Goal: Information Seeking & Learning: Check status

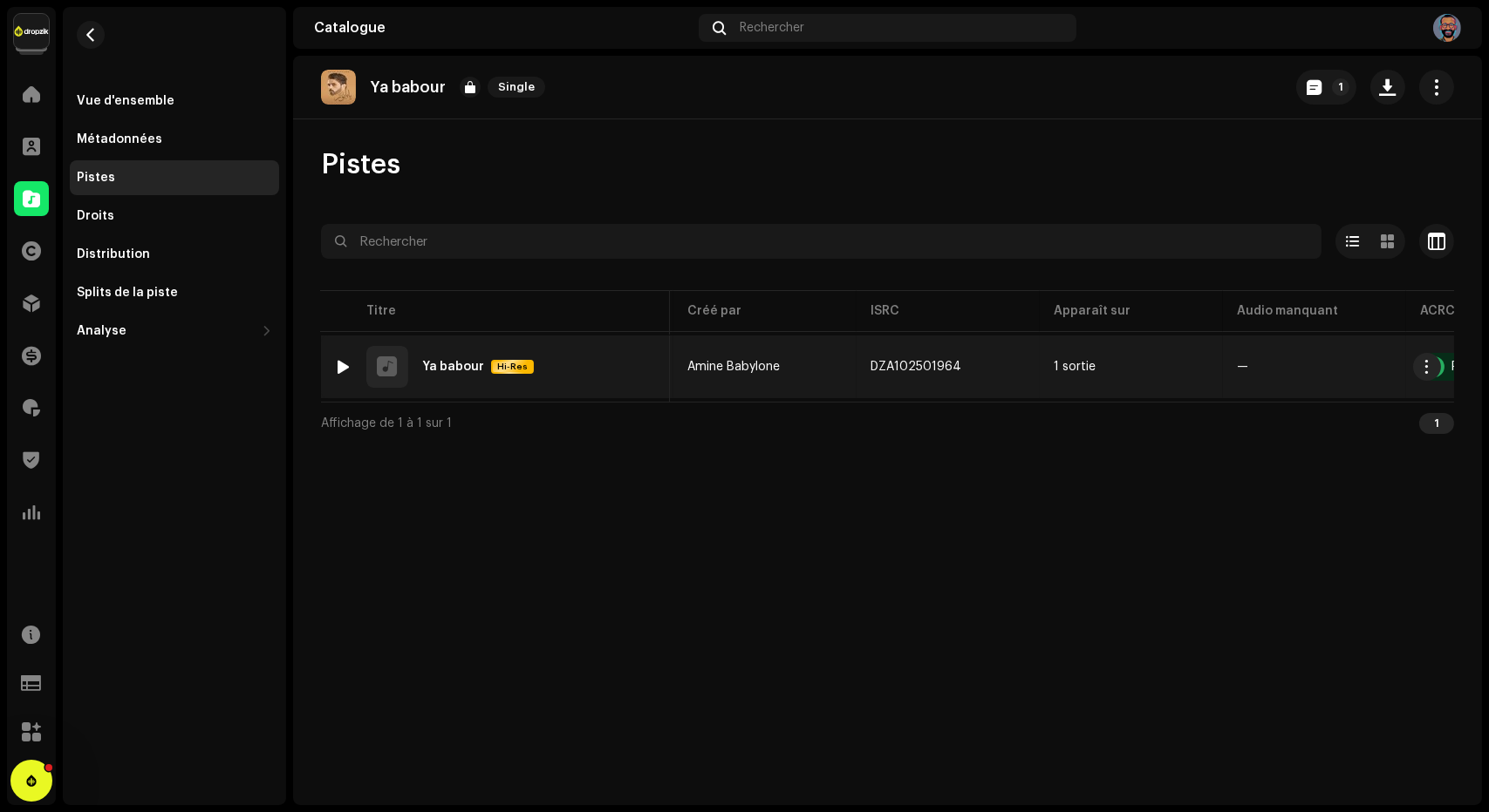
scroll to position [0, 554]
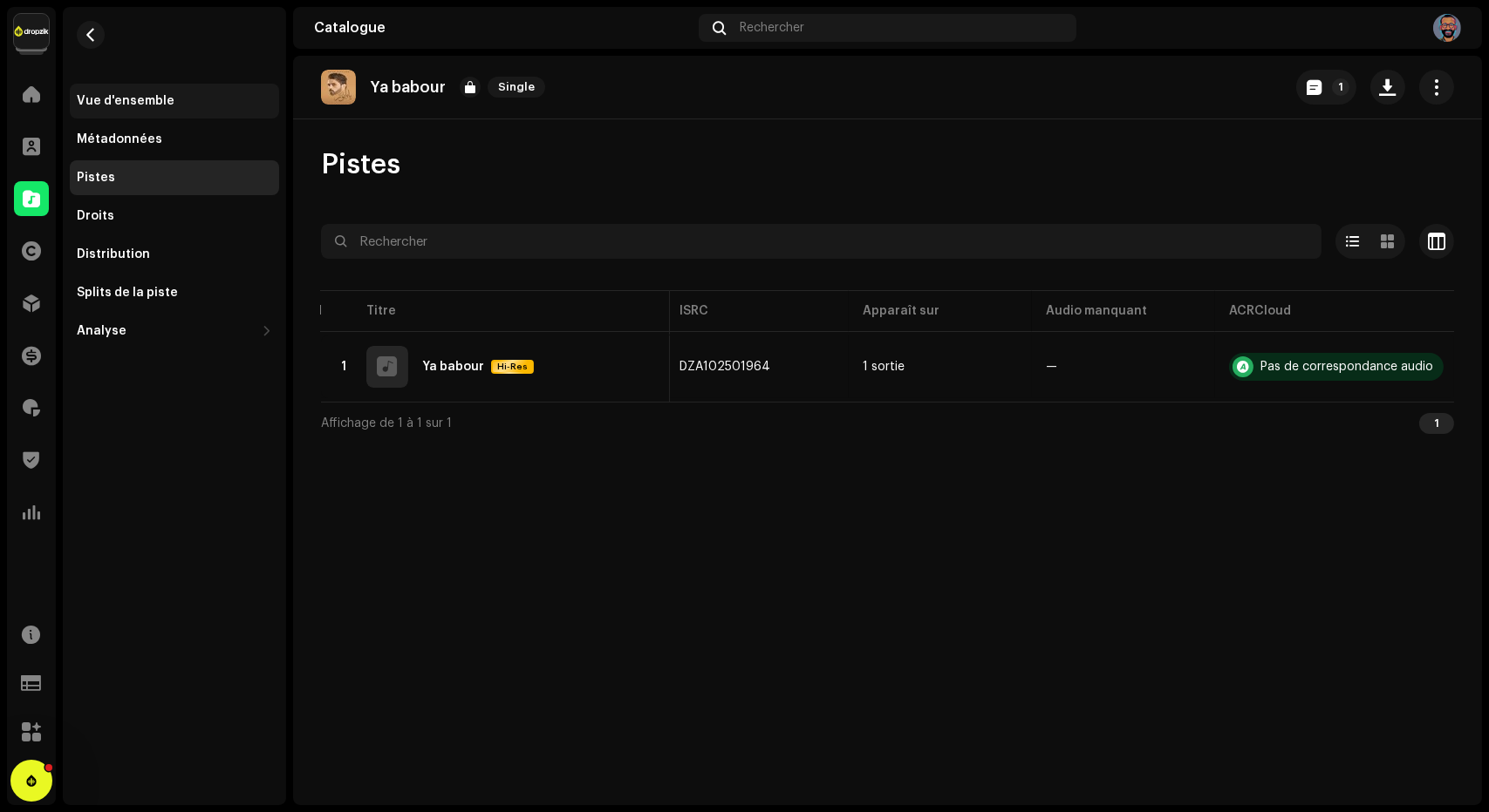
click at [173, 111] on div "Vue d'ensemble" at bounding box center [174, 102] width 209 height 35
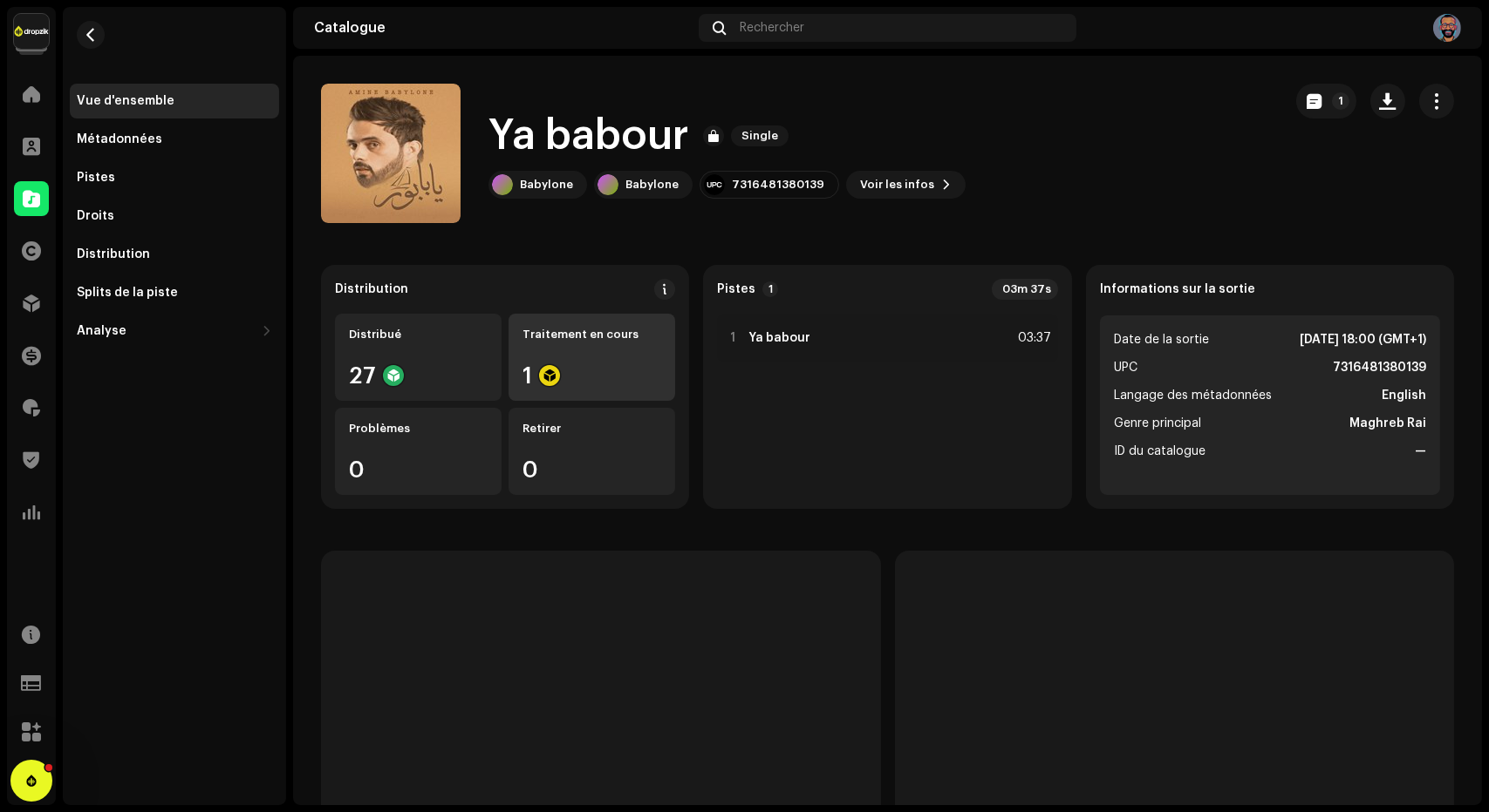
click at [527, 363] on div "Traitement en cours 1" at bounding box center [592, 357] width 167 height 88
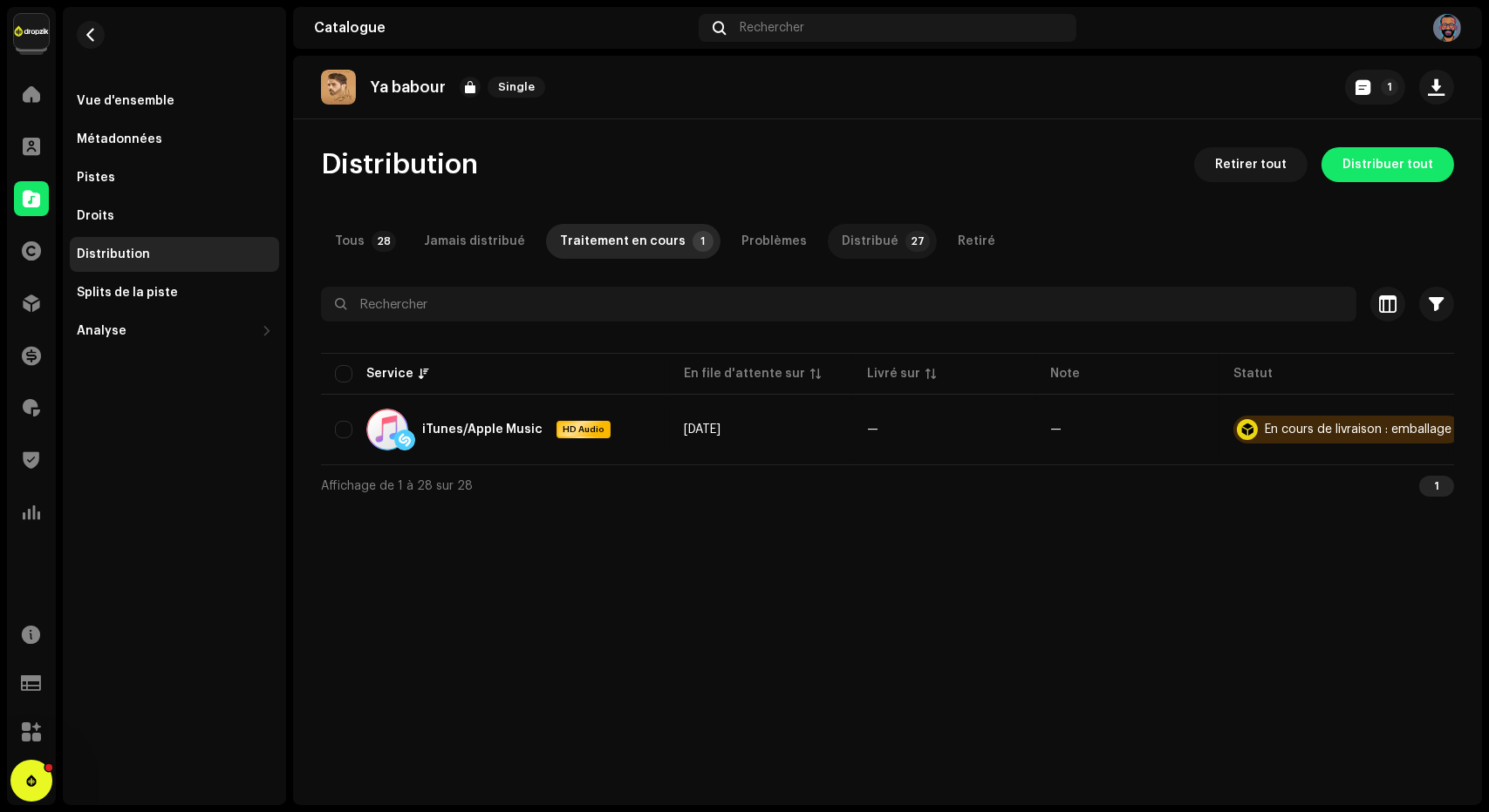
click at [697, 237] on div "Distribué" at bounding box center [869, 242] width 57 height 35
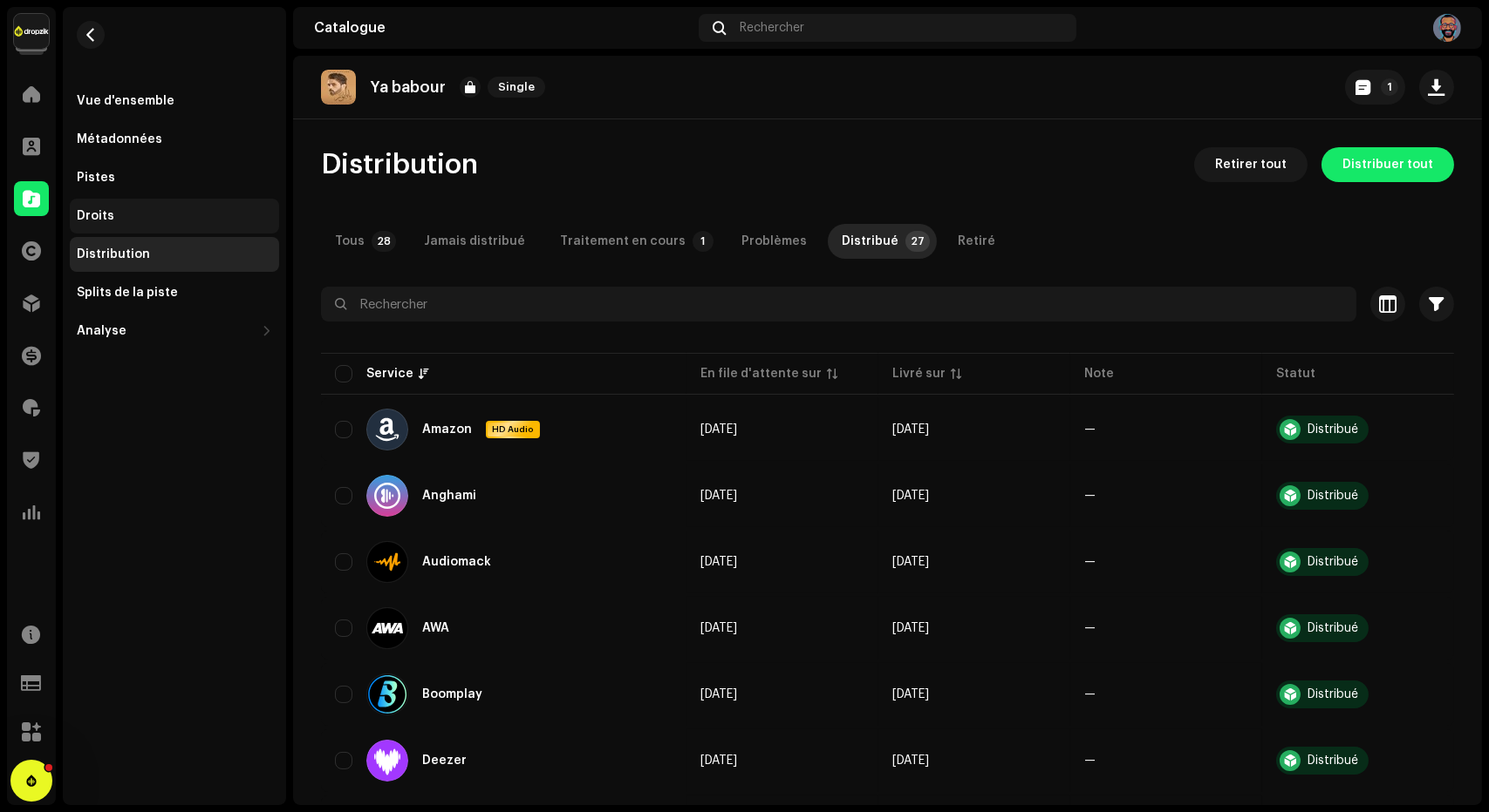
click at [181, 211] on div "Droits" at bounding box center [174, 216] width 195 height 14
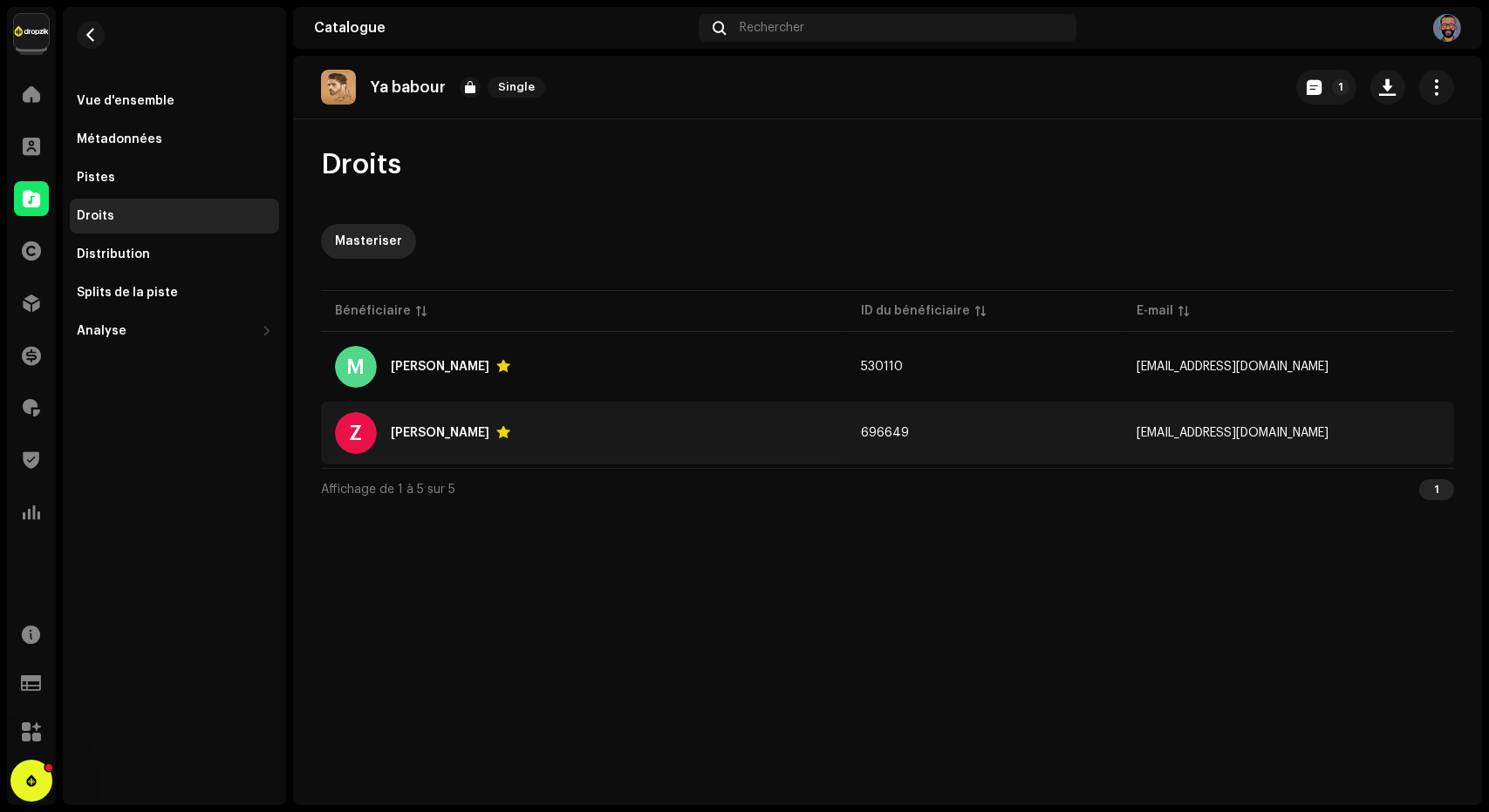
click at [525, 455] on td "Z [PERSON_NAME]" at bounding box center [584, 434] width 526 height 63
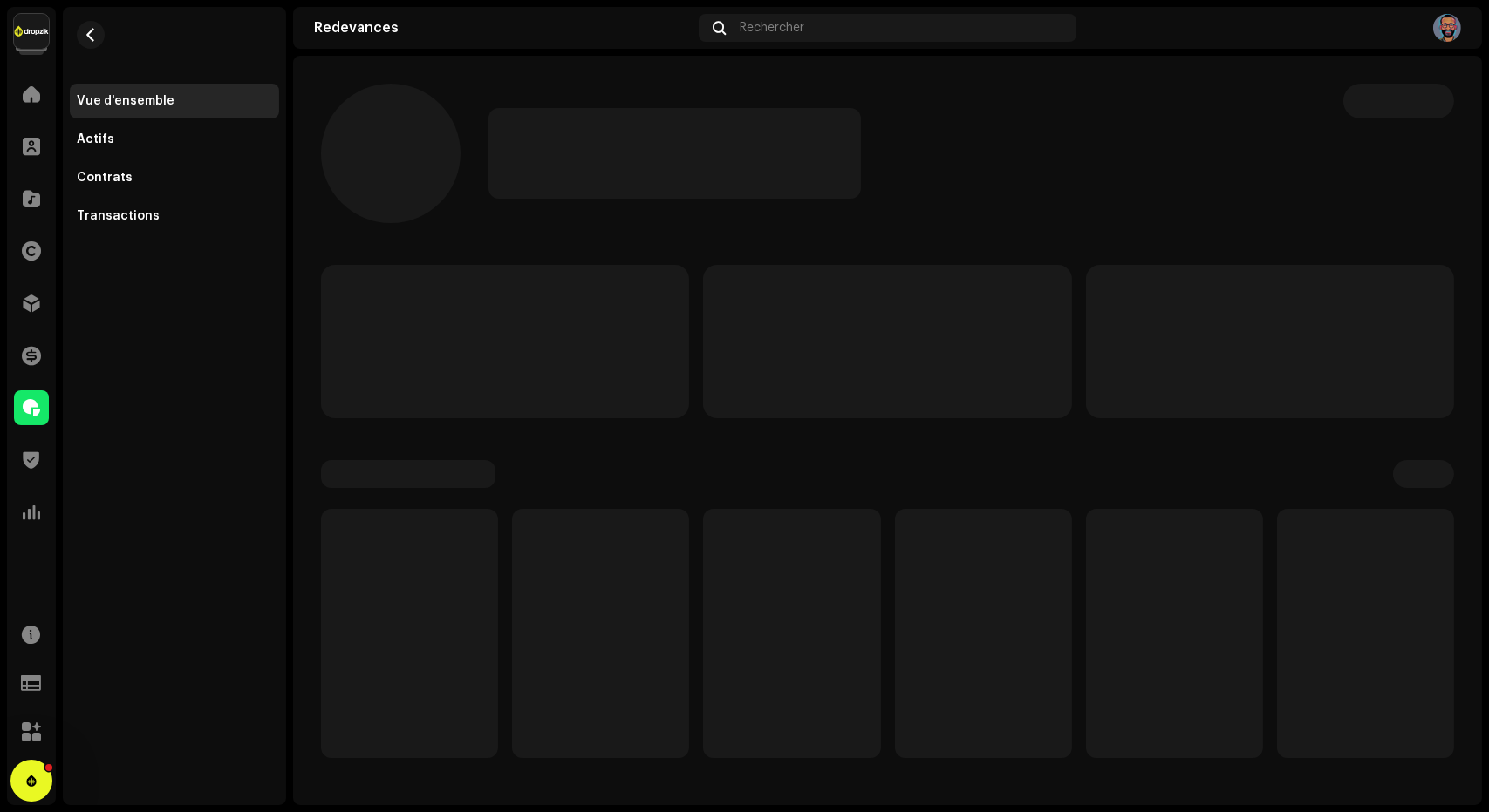
click at [535, 438] on div at bounding box center [887, 511] width 1133 height 493
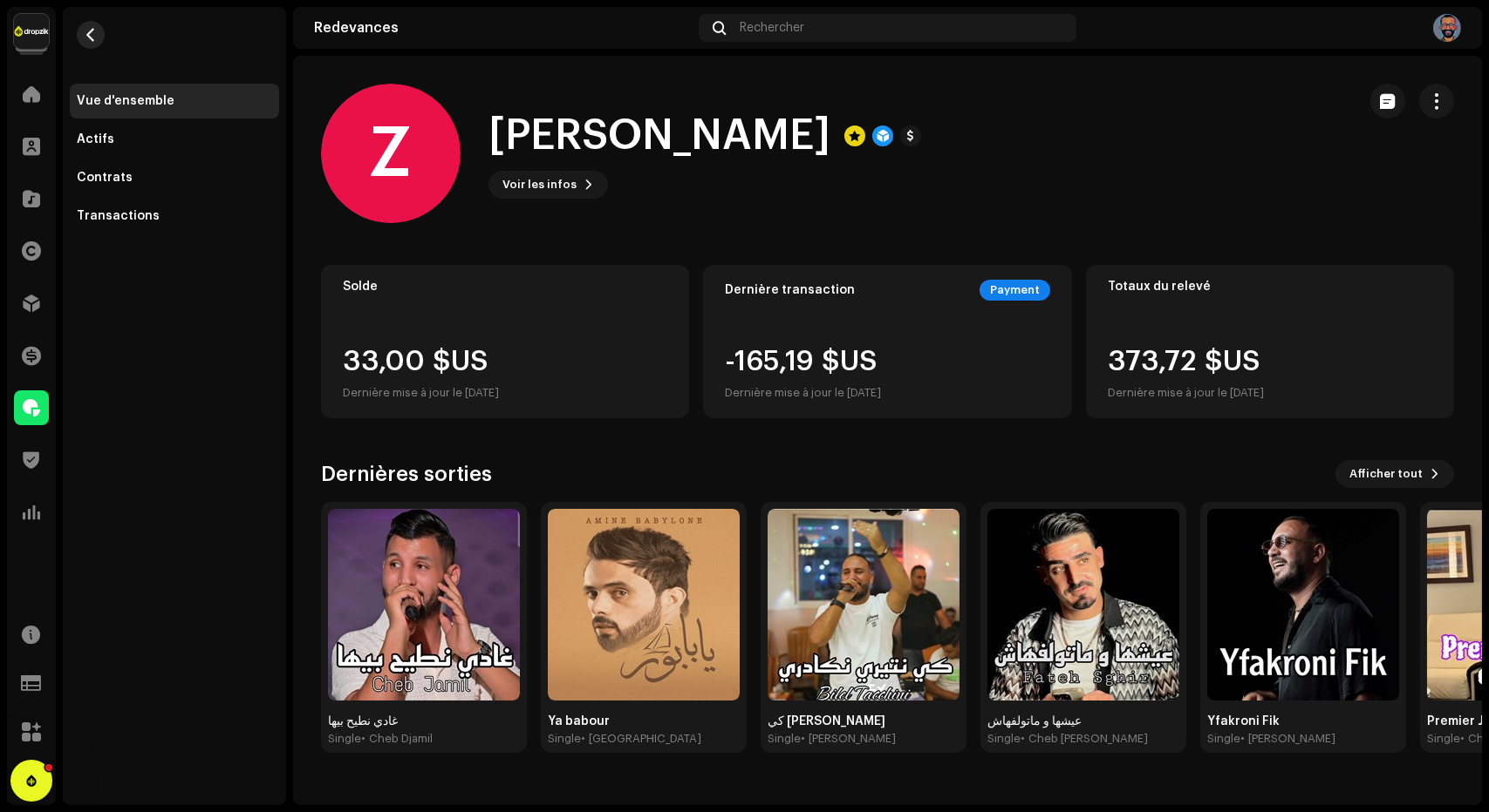
click at [86, 29] on span "button" at bounding box center [91, 35] width 13 height 14
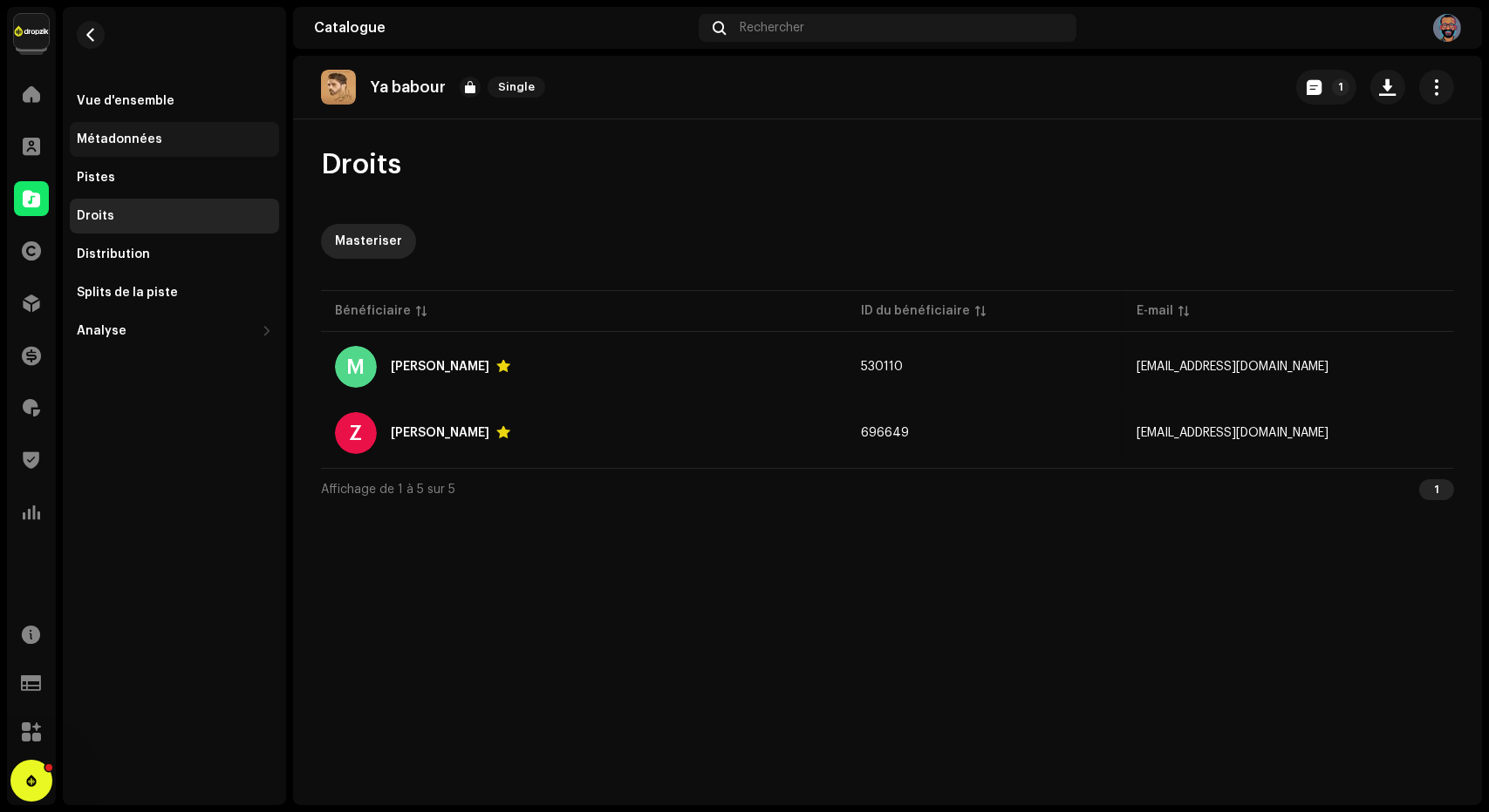
click at [95, 139] on div "Métadonnées" at bounding box center [120, 139] width 86 height 14
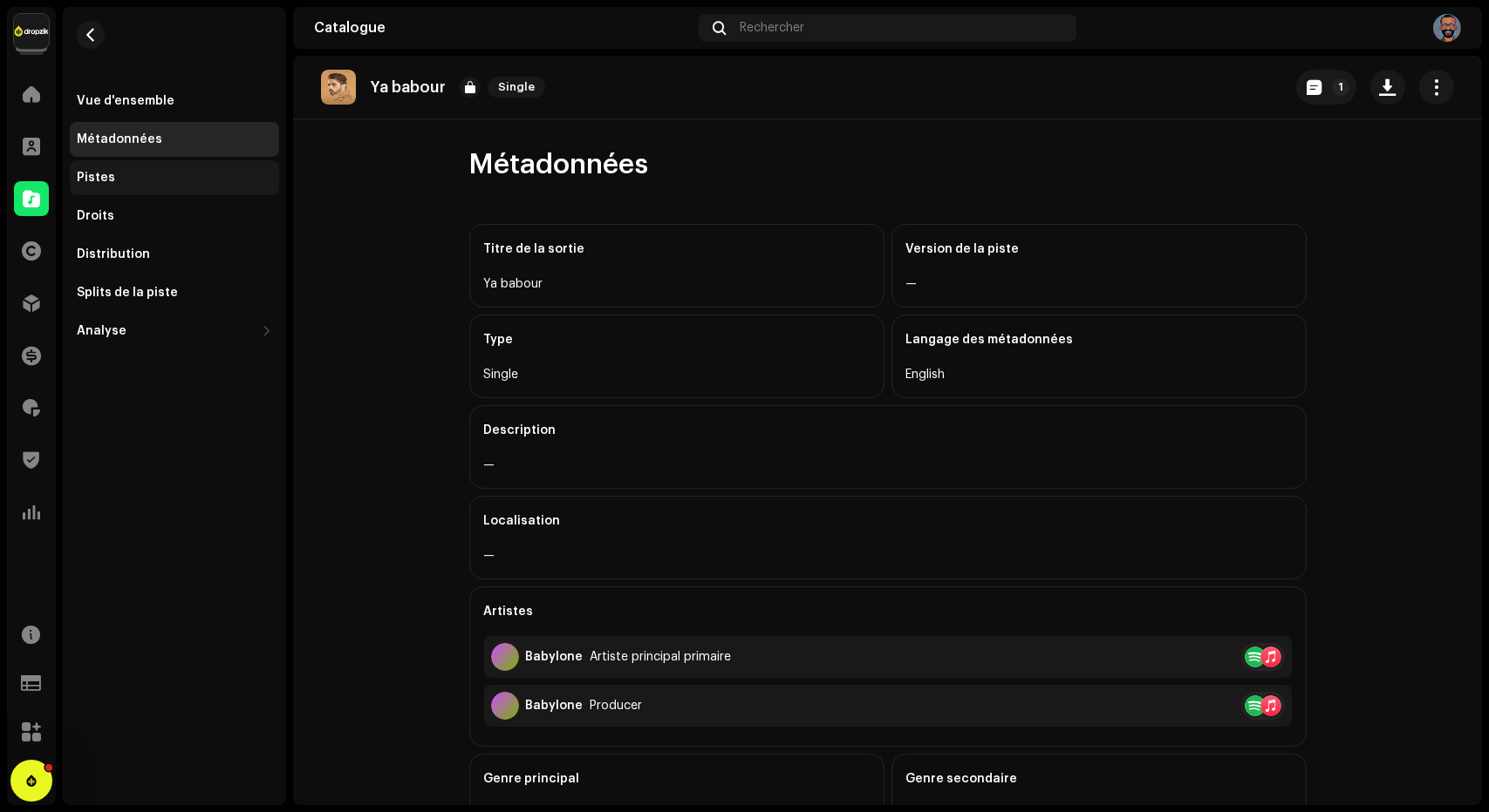
click at [95, 170] on div "Pistes" at bounding box center [174, 178] width 209 height 35
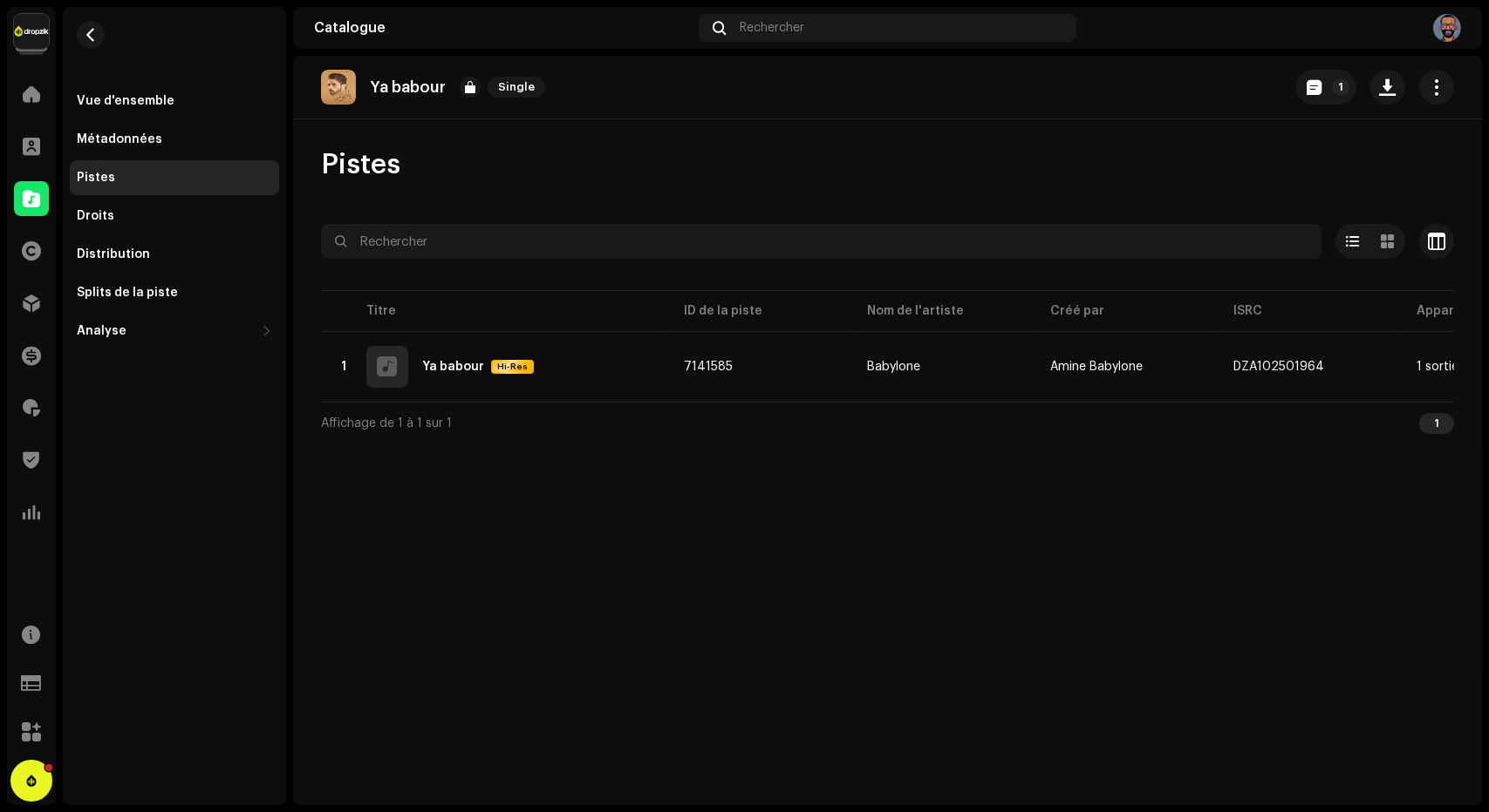
click at [94, 310] on div "Vue d'ensemble Métadonnées Pistes Droits Distribution Splits de la piste Analys…" at bounding box center [174, 216] width 209 height 265
click at [101, 291] on div "Splits de la piste" at bounding box center [127, 293] width 101 height 14
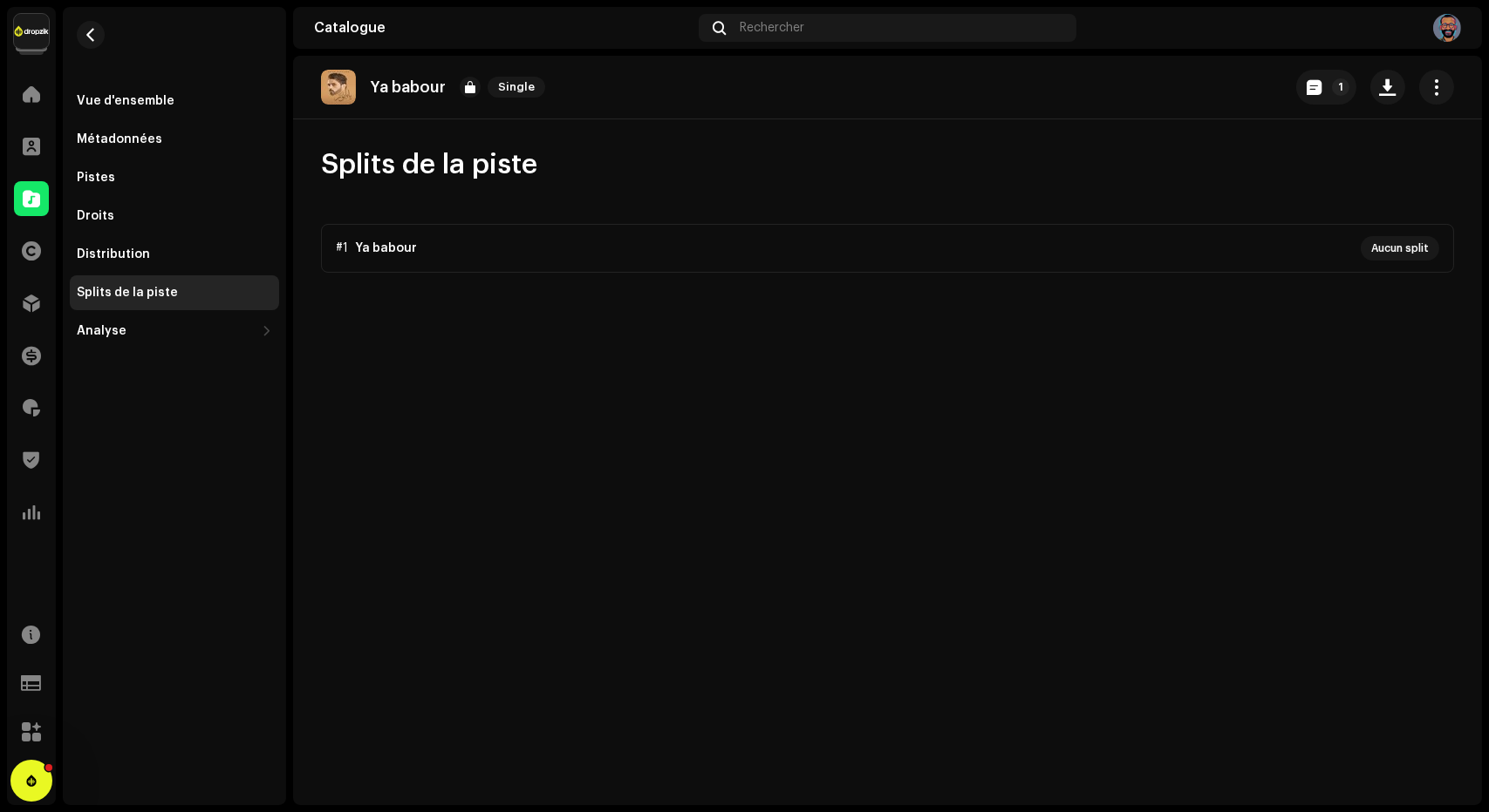
click at [450, 279] on div "Ya babour Single 1 Splits de la piste #1 Ya babour Aucun split" at bounding box center [887, 431] width 1188 height 750
click at [474, 259] on p-accordion "#1 Ya babour Aucun split" at bounding box center [887, 249] width 1133 height 49
click at [128, 321] on div "Analyse" at bounding box center [174, 331] width 209 height 35
click at [138, 377] on div "Consommation" at bounding box center [174, 370] width 209 height 35
click at [132, 454] on div "Recettes" at bounding box center [174, 447] width 209 height 35
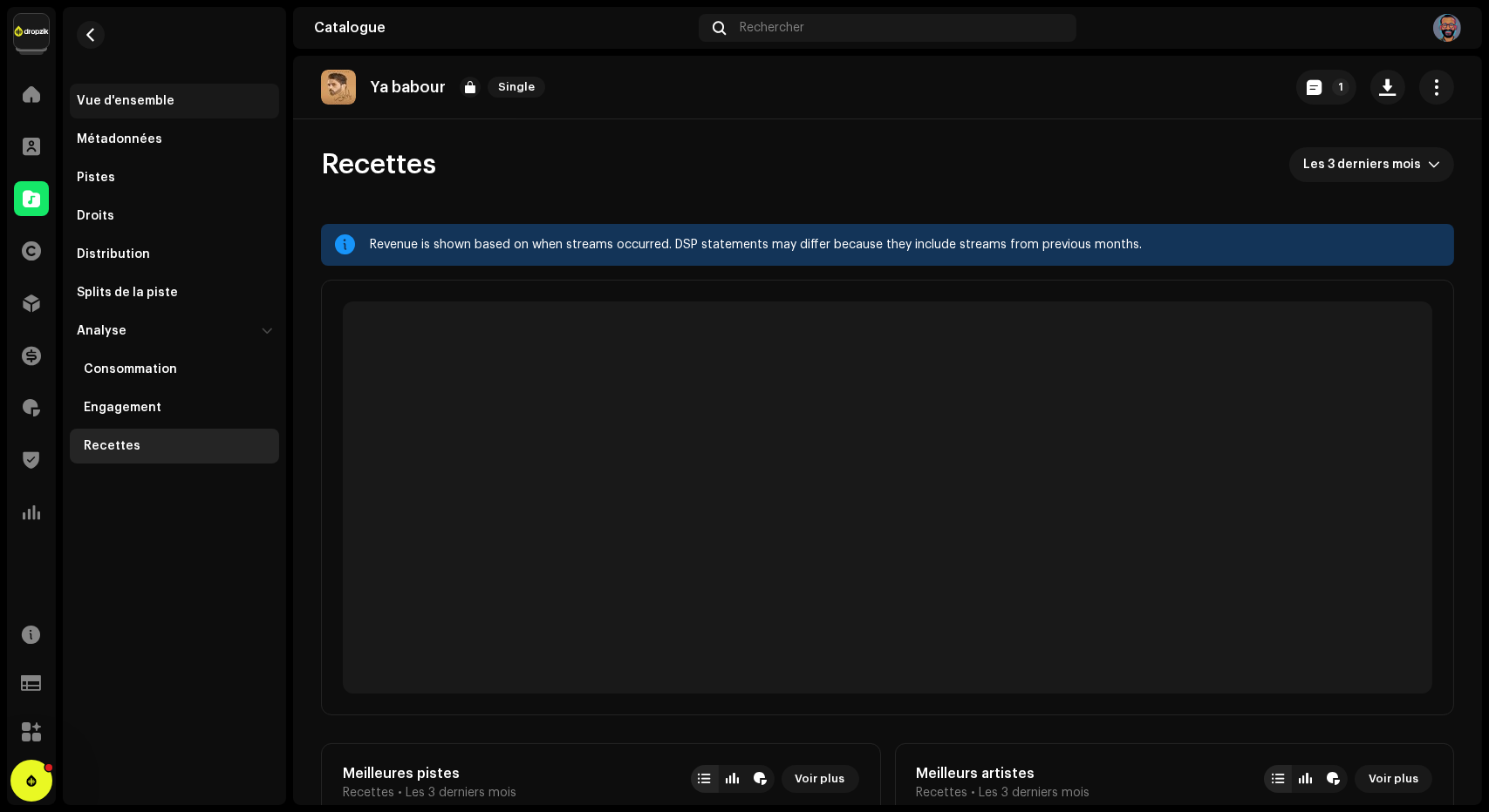
click at [164, 108] on div "Vue d'ensemble" at bounding box center [174, 102] width 209 height 35
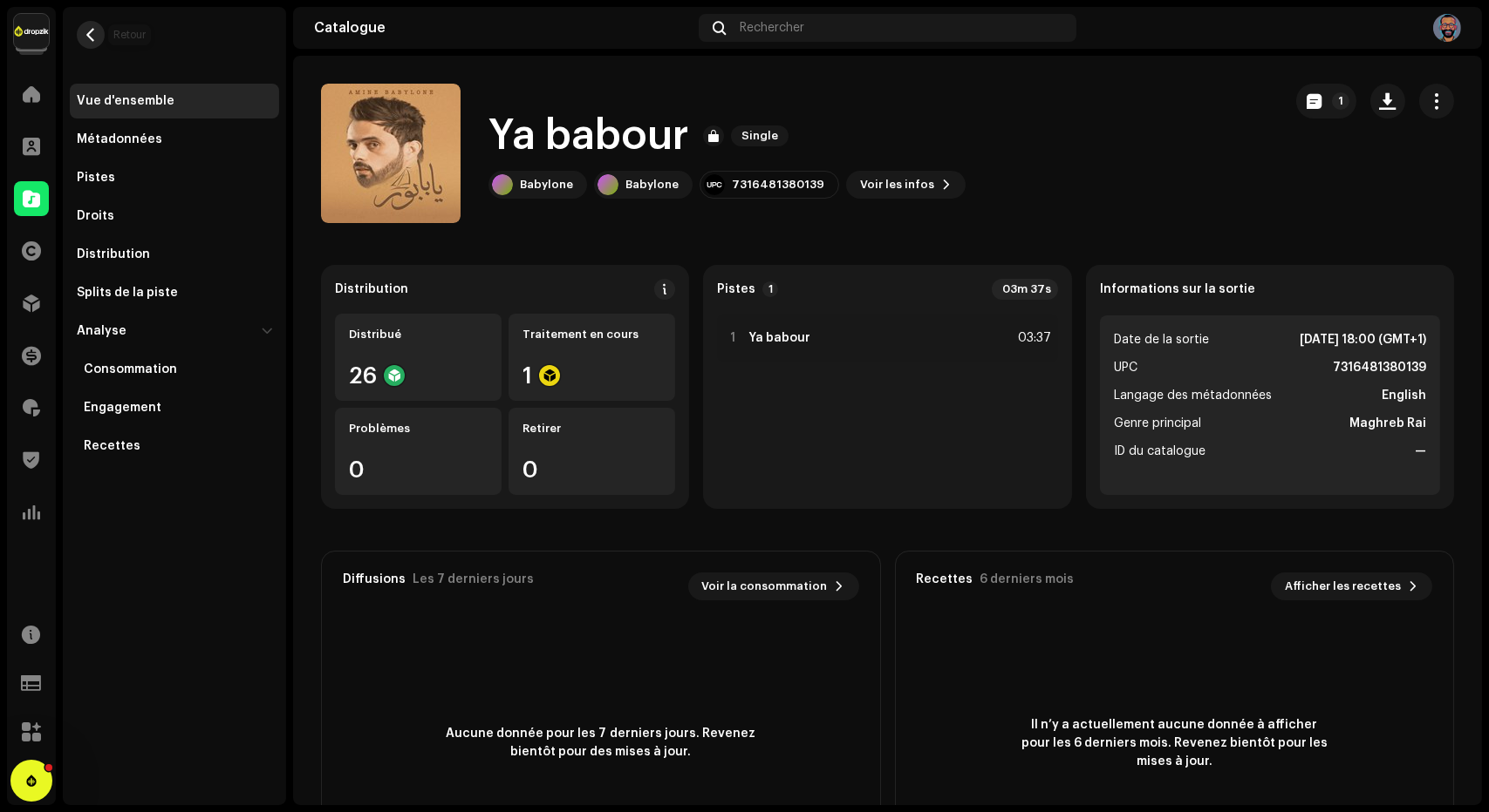
click at [92, 40] on span "button" at bounding box center [91, 35] width 13 height 14
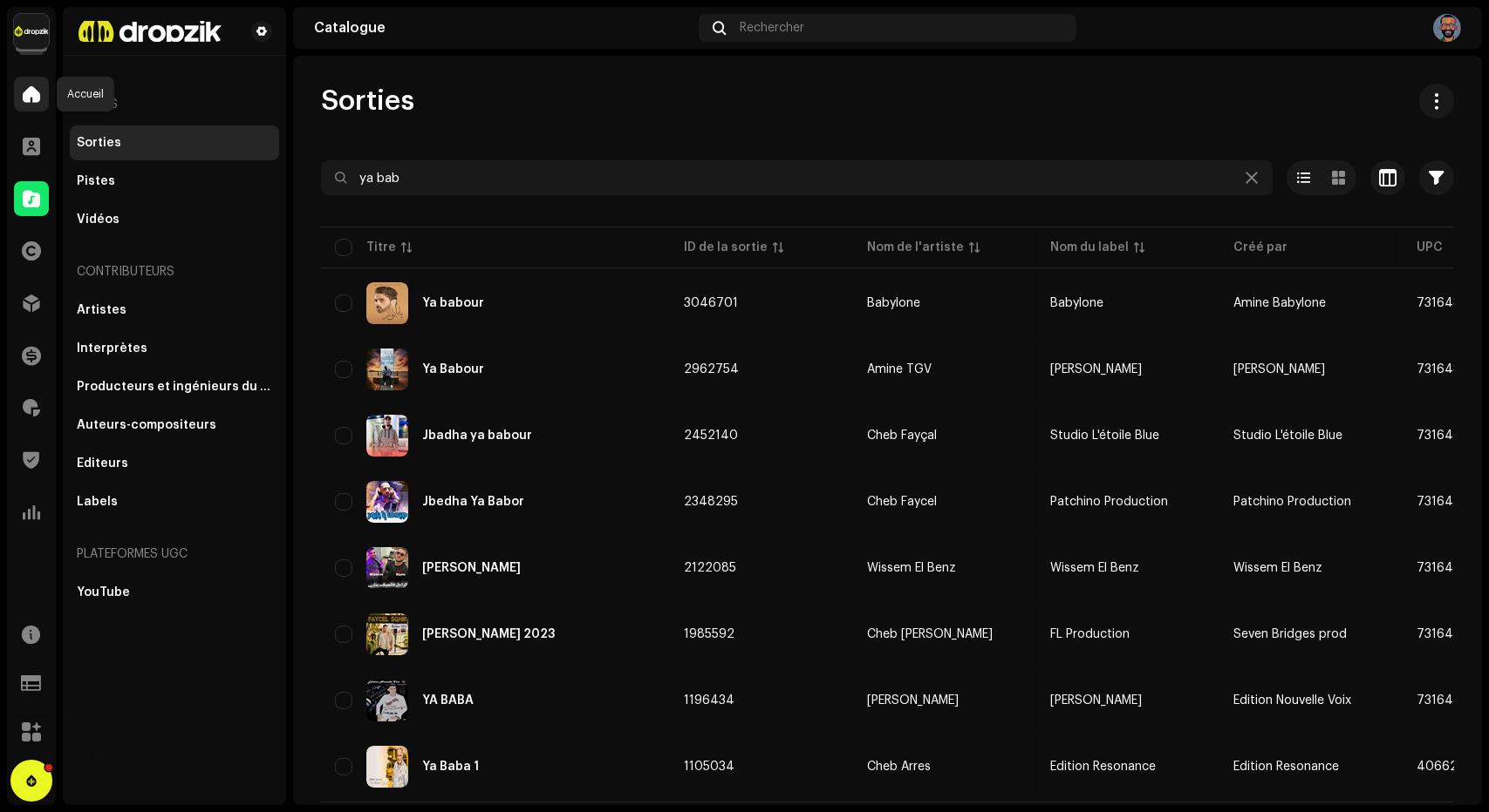
click at [34, 97] on span at bounding box center [32, 95] width 18 height 14
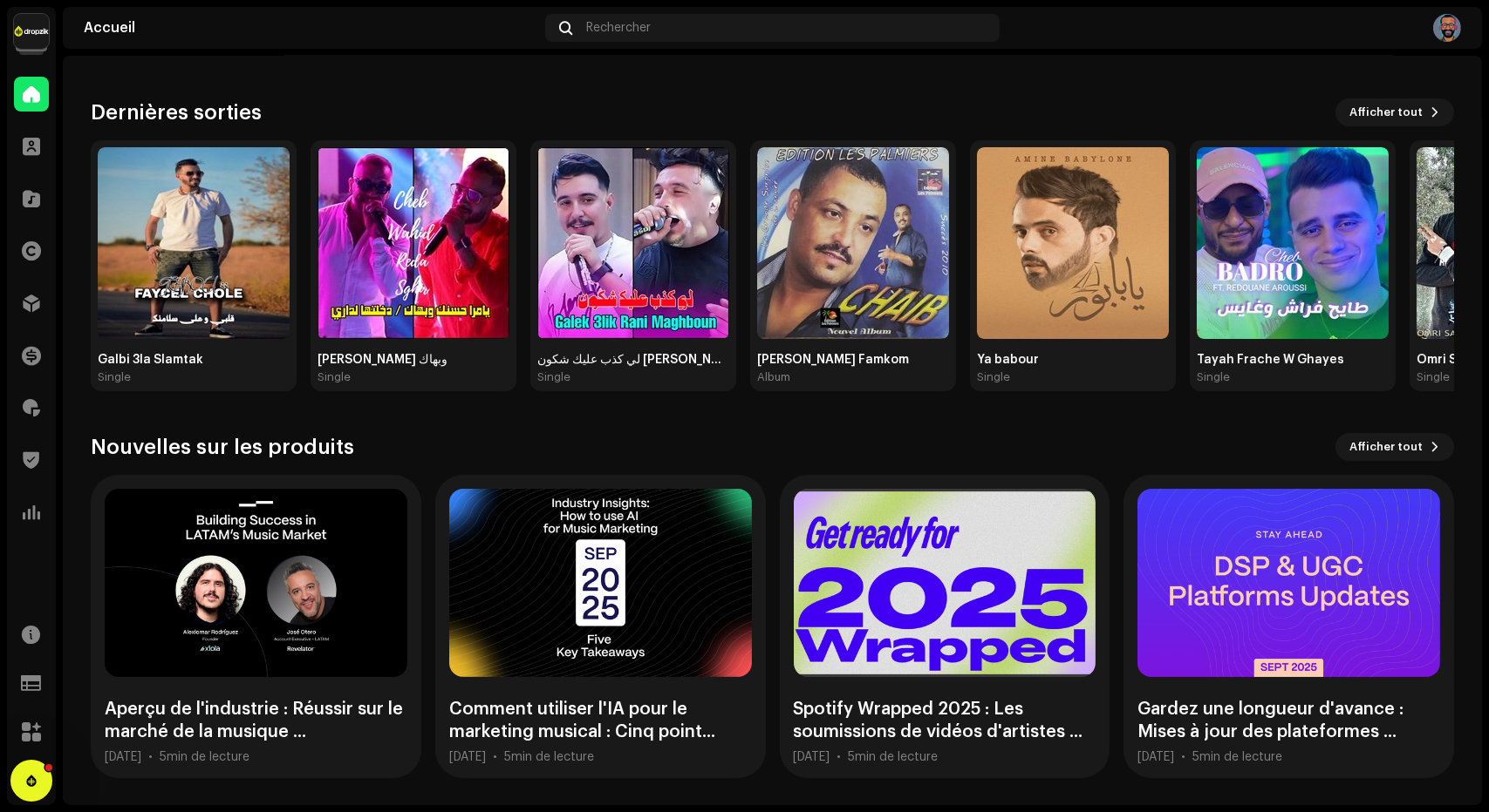
scroll to position [160, 0]
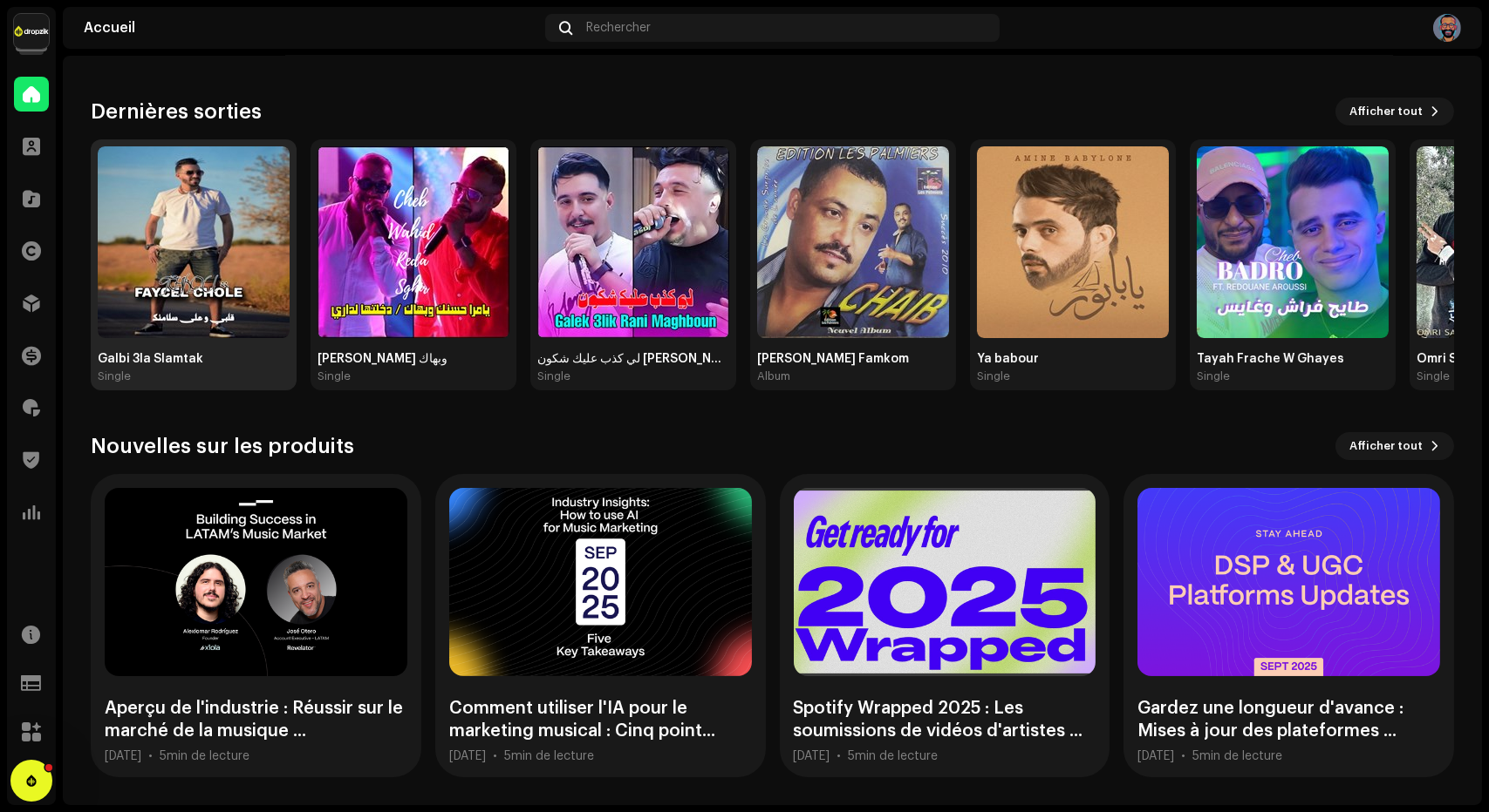
click at [195, 239] on img at bounding box center [193, 242] width 192 height 192
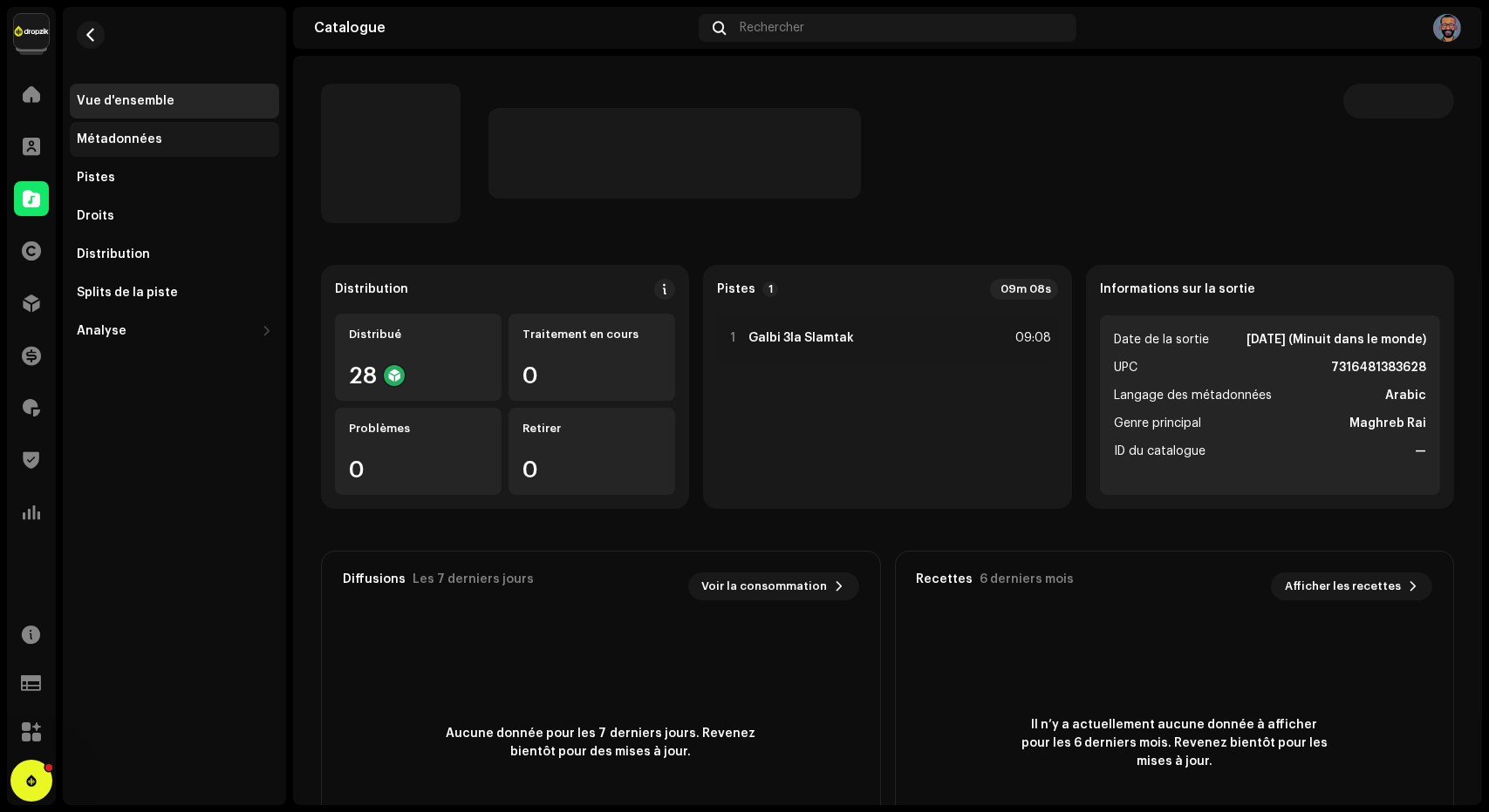
click at [94, 131] on div "Métadonnées" at bounding box center [174, 139] width 209 height 35
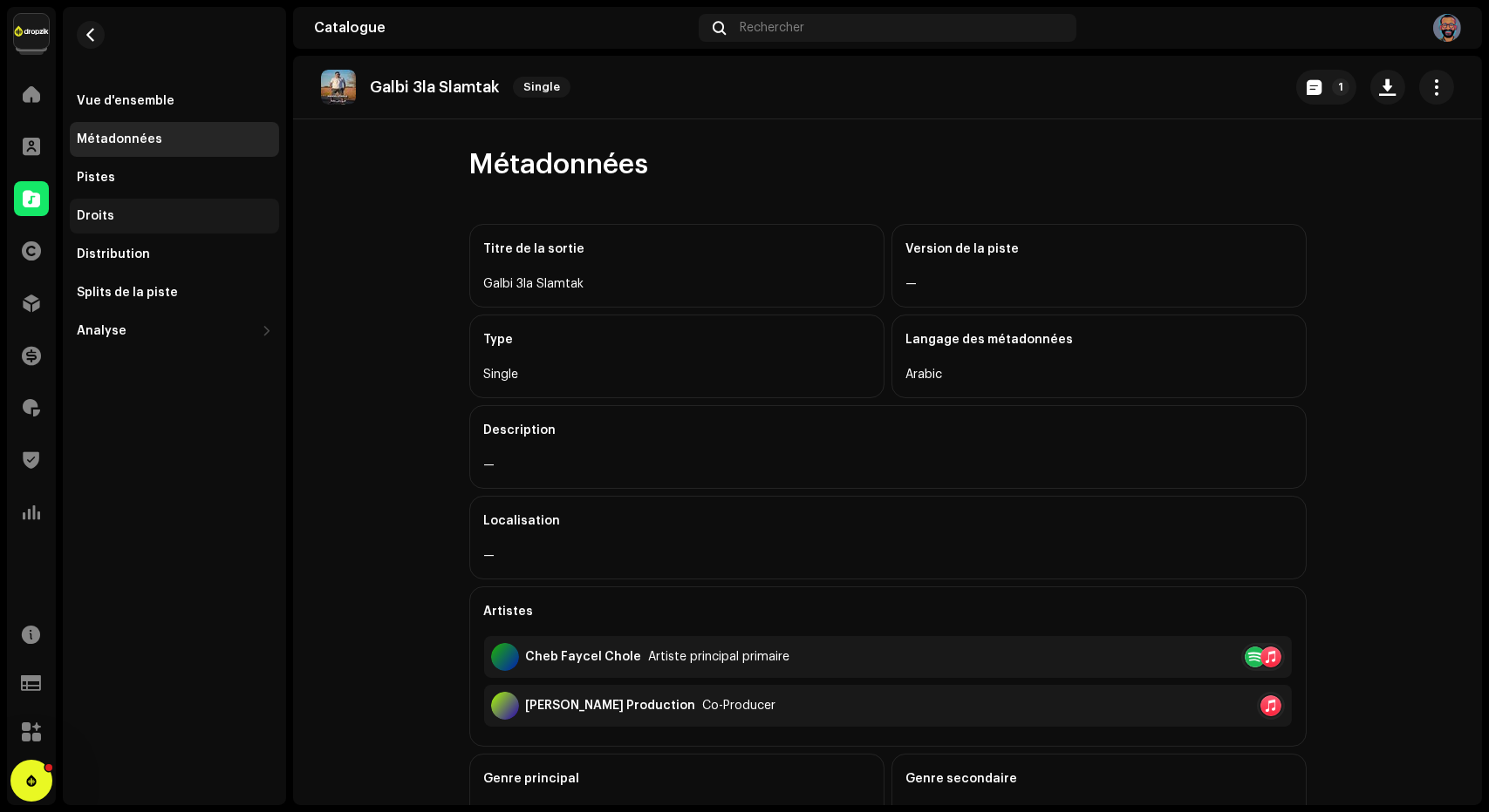
click at [89, 211] on div "Droits" at bounding box center [96, 216] width 38 height 14
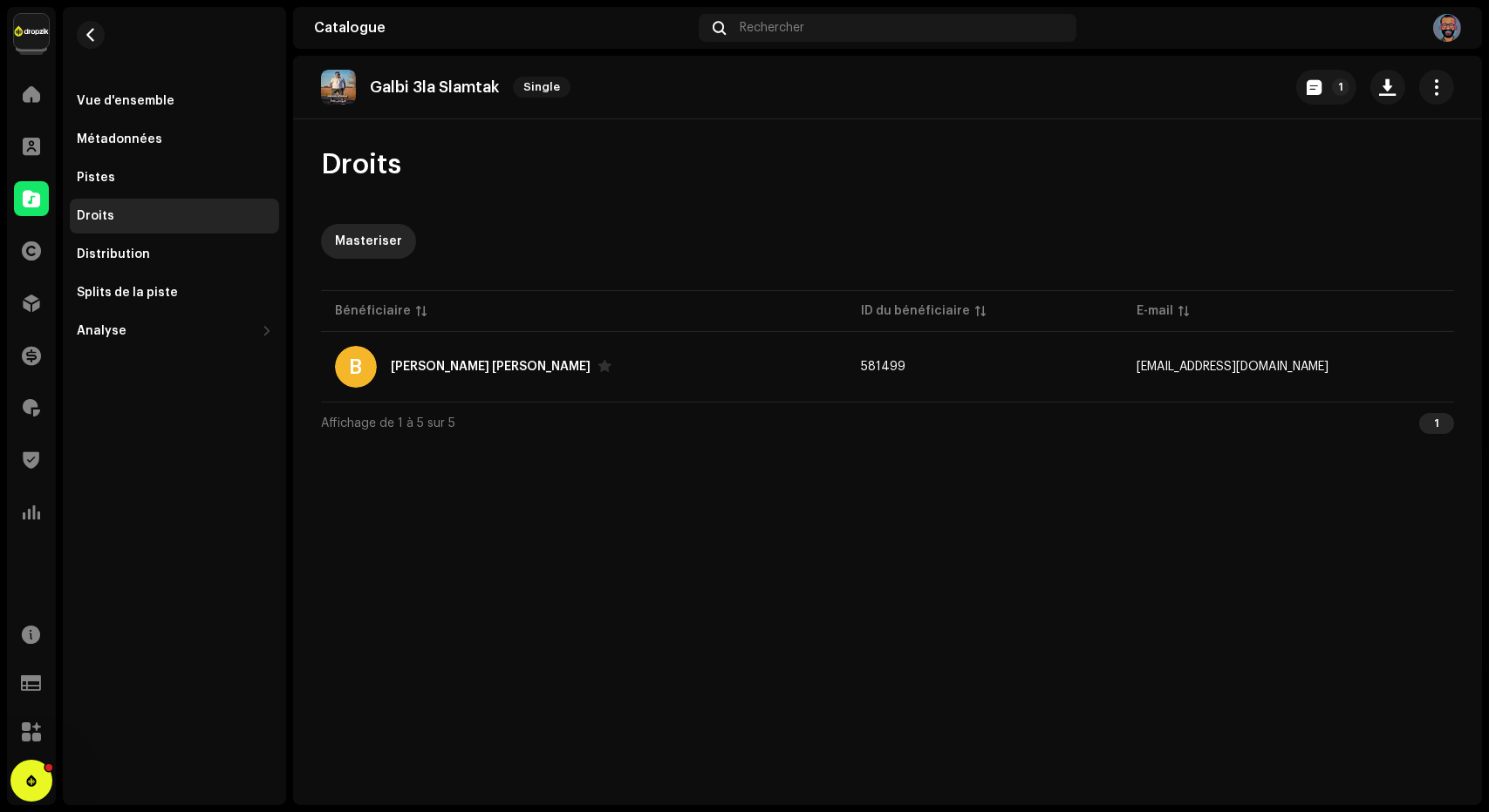
click at [84, 47] on re-m-nav-back at bounding box center [91, 46] width 42 height 77
click at [89, 33] on span "button" at bounding box center [91, 35] width 13 height 14
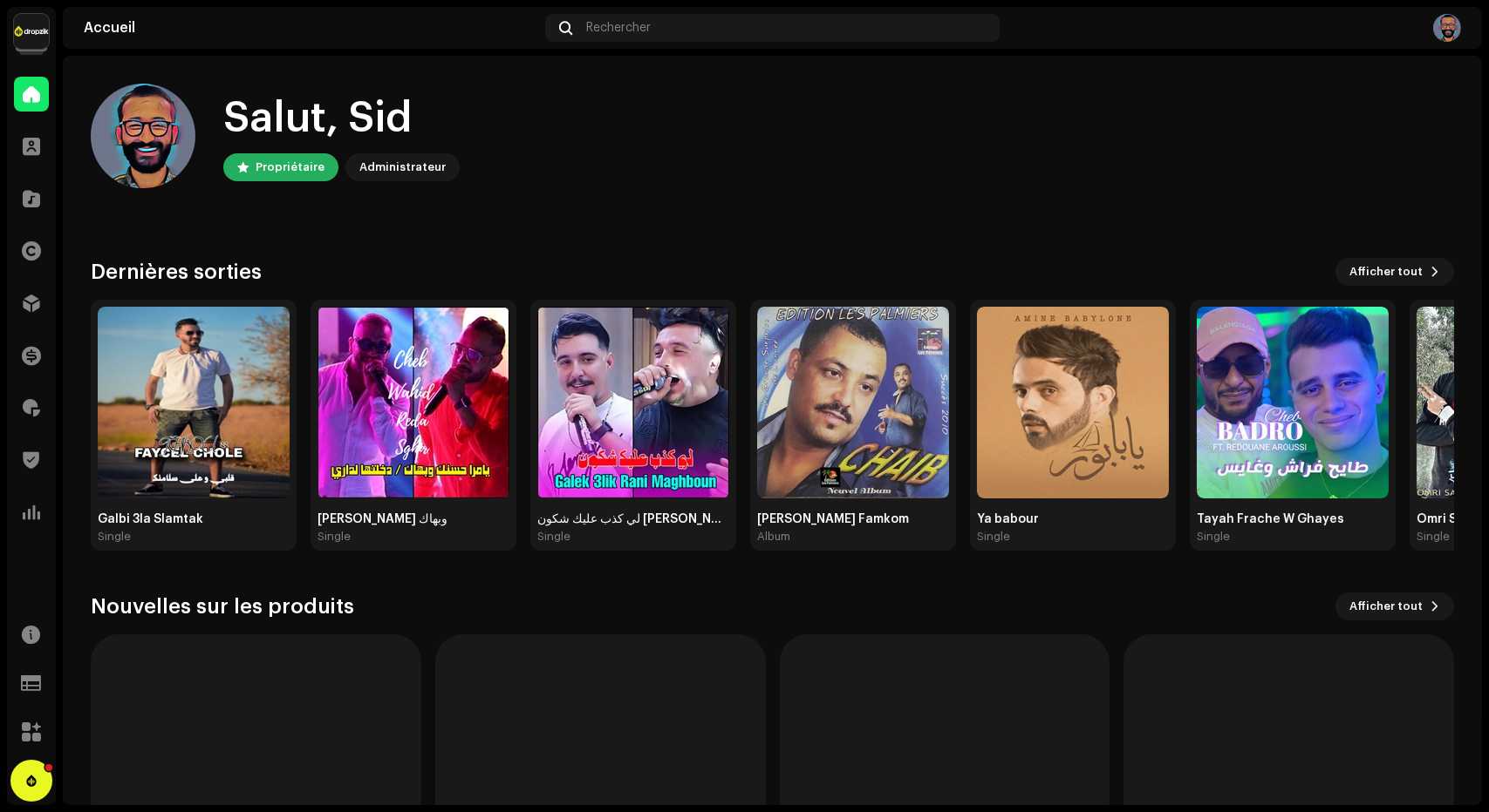
click at [89, 33] on div "Accueil" at bounding box center [311, 28] width 454 height 14
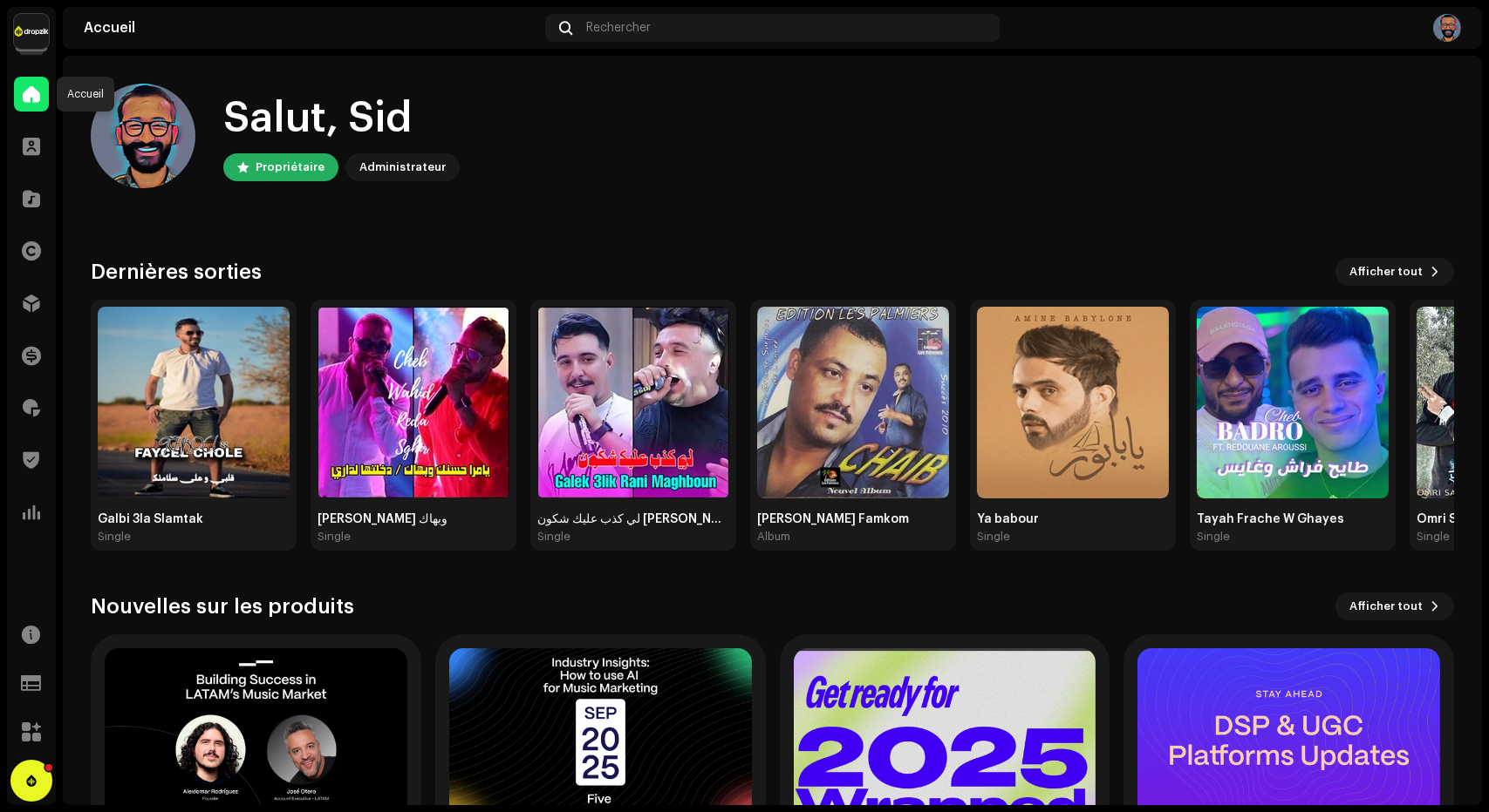
click at [23, 100] on span at bounding box center [32, 95] width 18 height 14
